Goal: Communication & Community: Answer question/provide support

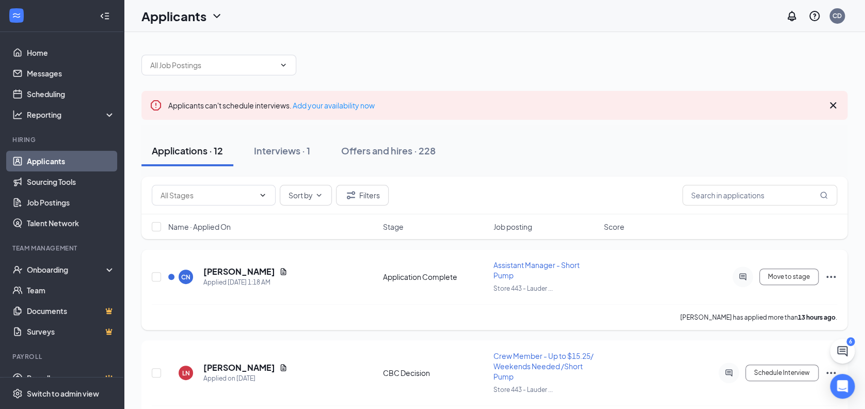
click at [743, 274] on icon "ActiveChat" at bounding box center [743, 277] width 12 height 8
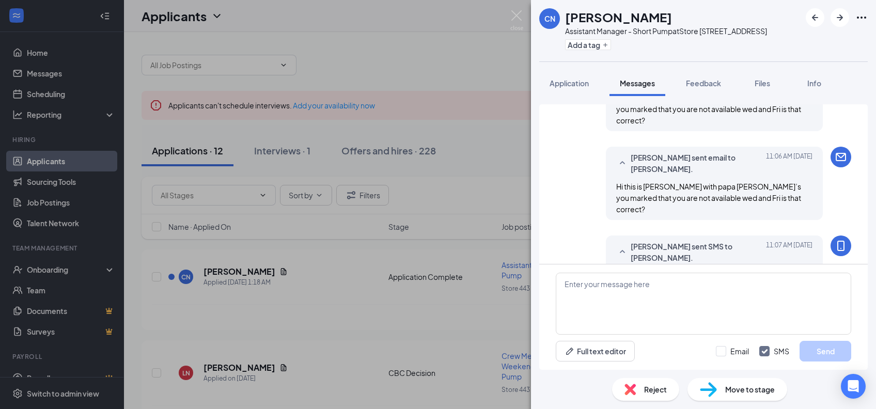
scroll to position [284, 0]
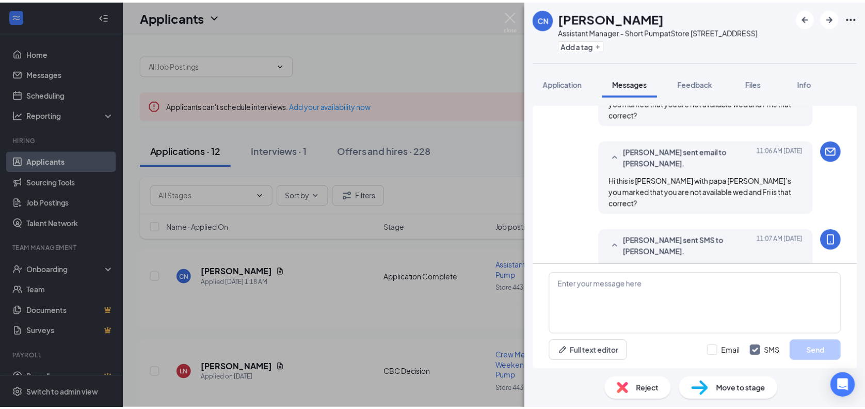
scroll to position [284, 0]
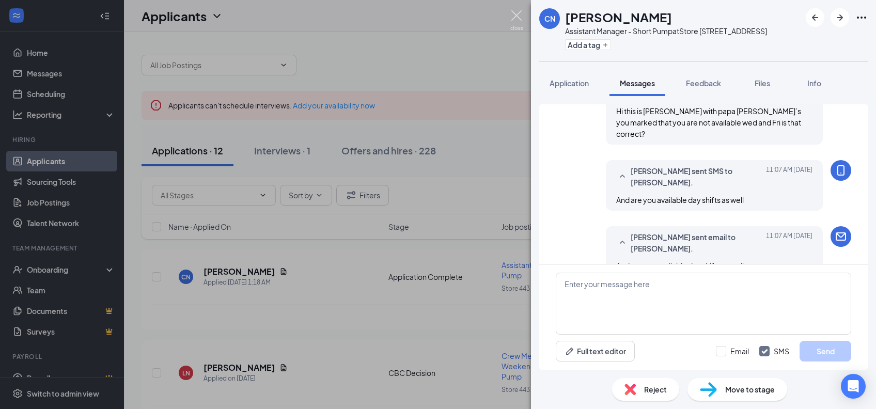
click at [512, 15] on img at bounding box center [516, 20] width 13 height 20
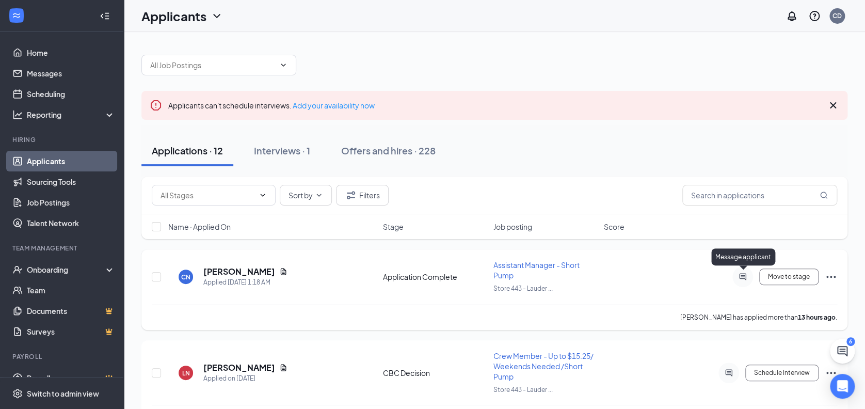
click at [744, 278] on icon "ActiveChat" at bounding box center [743, 277] width 12 height 8
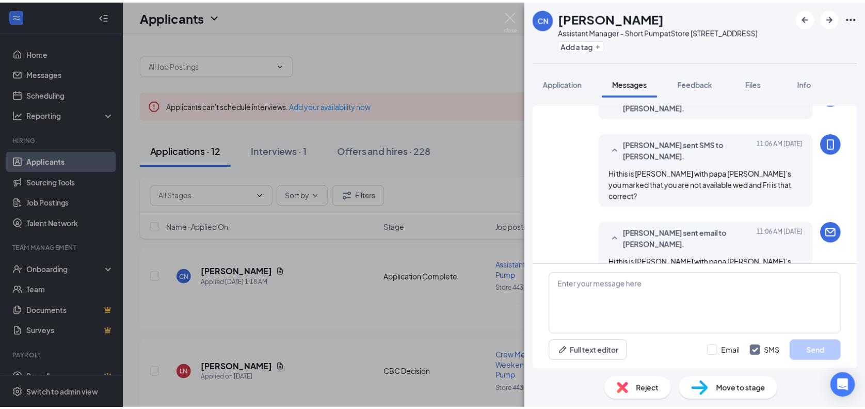
scroll to position [284, 0]
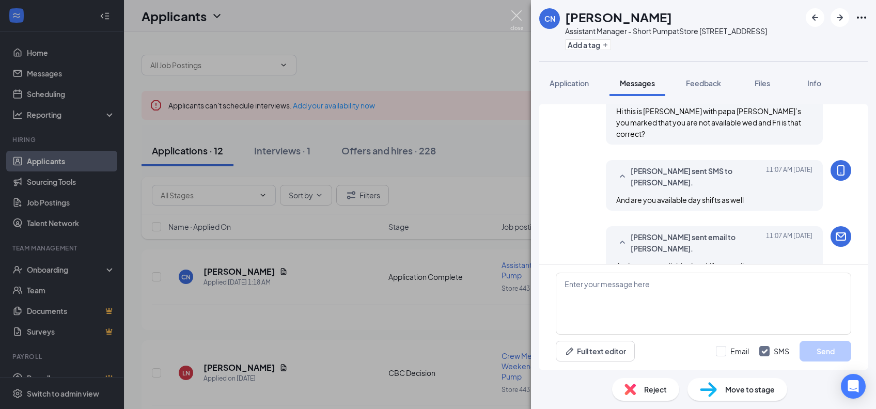
click at [516, 15] on img at bounding box center [516, 20] width 13 height 20
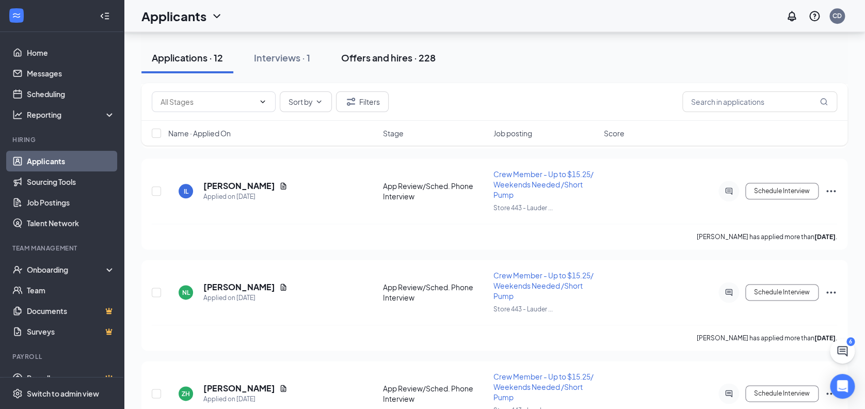
scroll to position [344, 0]
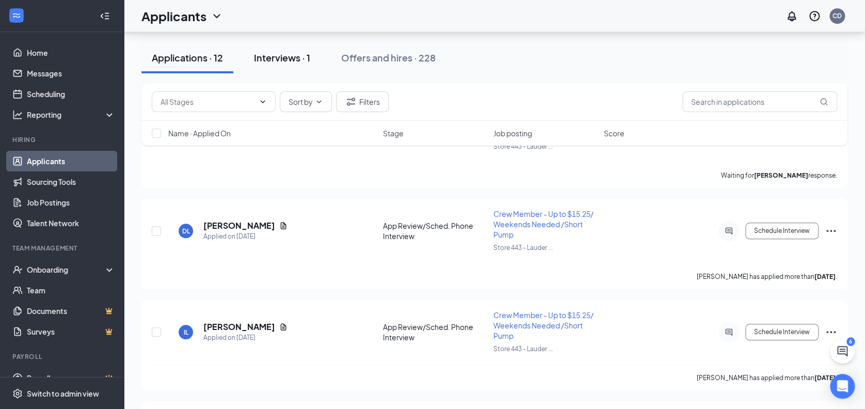
click at [277, 54] on div "Interviews · 1" at bounding box center [282, 57] width 56 height 13
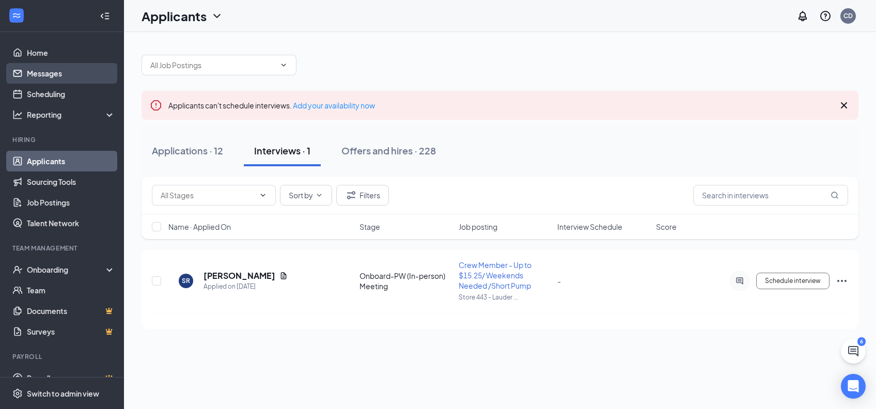
drag, startPoint x: 35, startPoint y: 73, endPoint x: 43, endPoint y: 76, distance: 8.2
click at [35, 73] on link "Messages" at bounding box center [71, 73] width 88 height 21
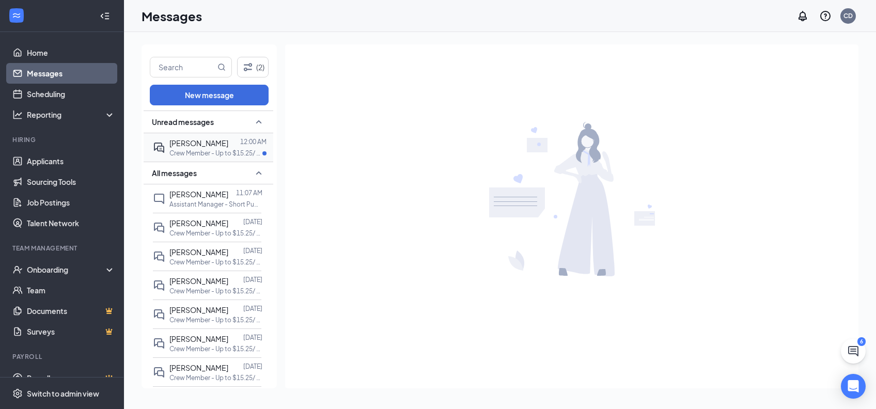
click at [185, 146] on span "dorian sims" at bounding box center [198, 142] width 59 height 9
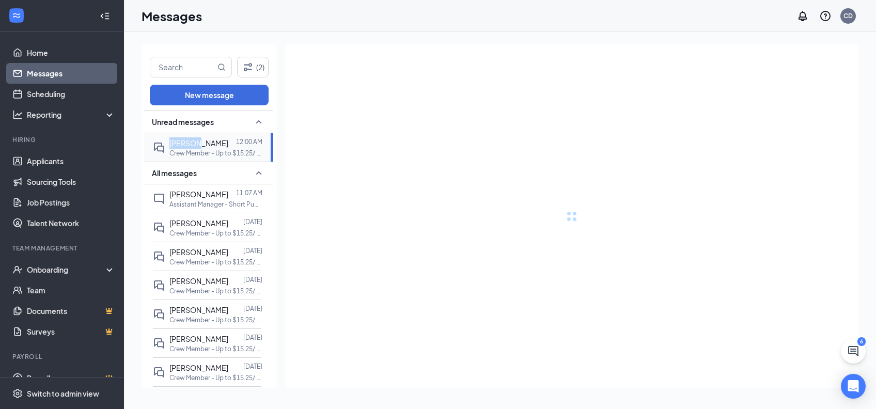
click at [185, 146] on span "dorian sims" at bounding box center [198, 142] width 59 height 9
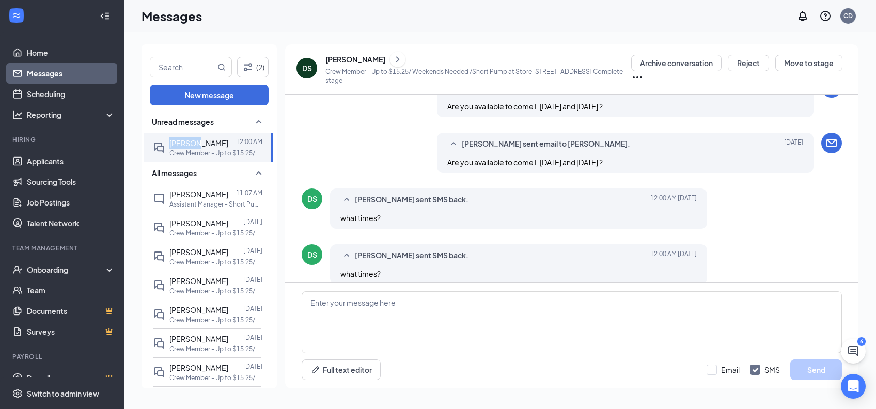
scroll to position [418, 0]
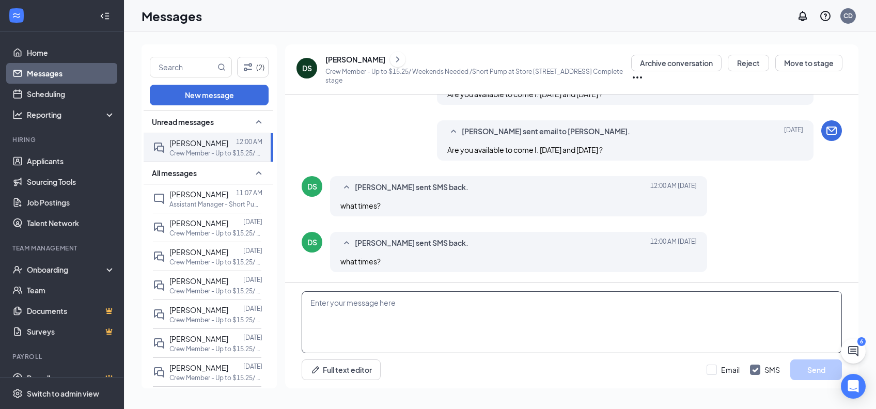
click at [313, 315] on textarea at bounding box center [571, 322] width 540 height 62
type textarea "4"
type textarea "5 on Thursday and 5 on Saturday?"
click at [826, 368] on button "Send" at bounding box center [816, 369] width 52 height 21
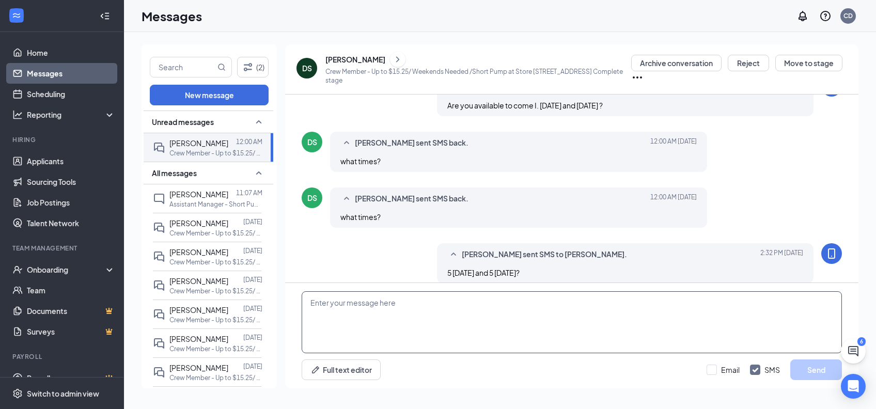
scroll to position [473, 0]
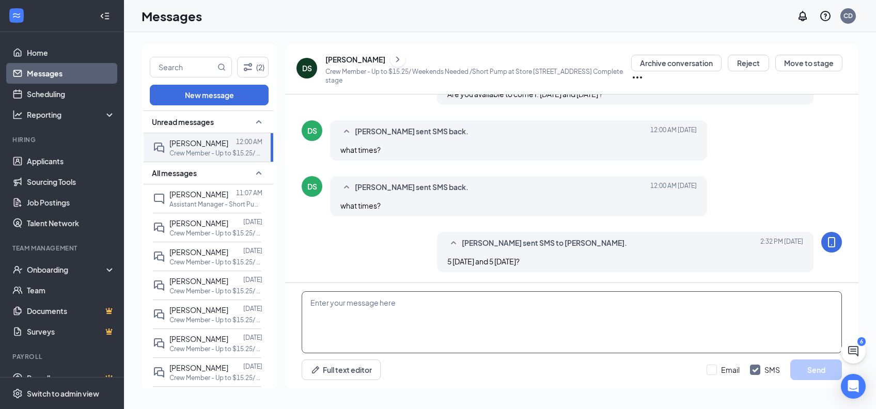
click at [316, 317] on textarea at bounding box center [571, 322] width 540 height 62
type textarea "If not that is fine we can start next week just let me know and what size shirt…"
click at [818, 371] on button "Send" at bounding box center [816, 369] width 52 height 21
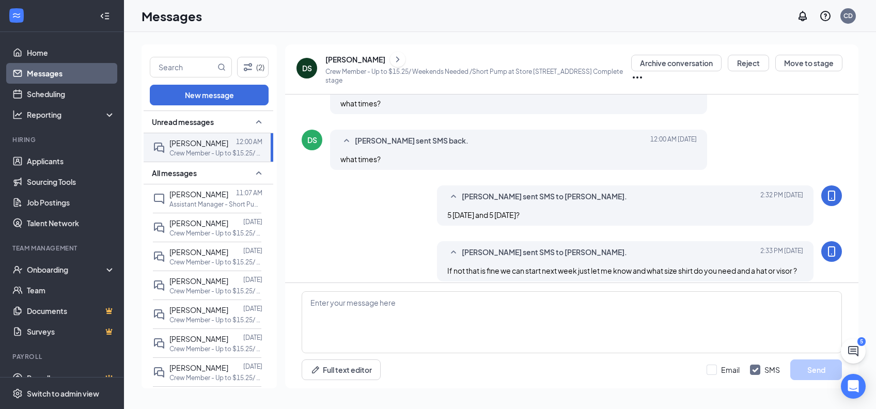
scroll to position [540, 0]
